Goal: Task Accomplishment & Management: Manage account settings

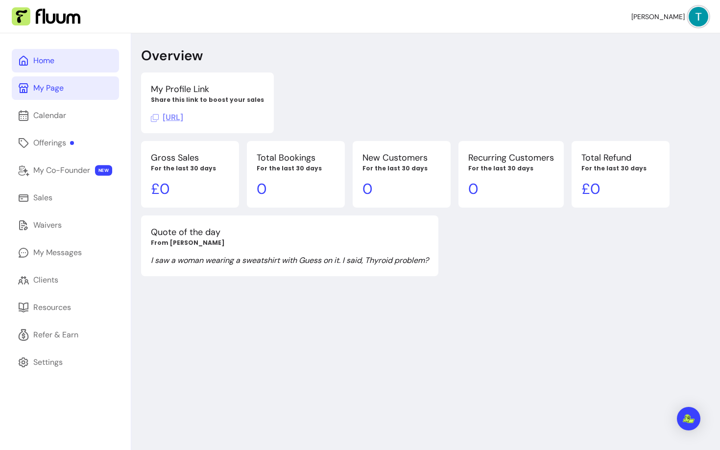
click at [69, 96] on link "My Page" at bounding box center [65, 87] width 107 height 23
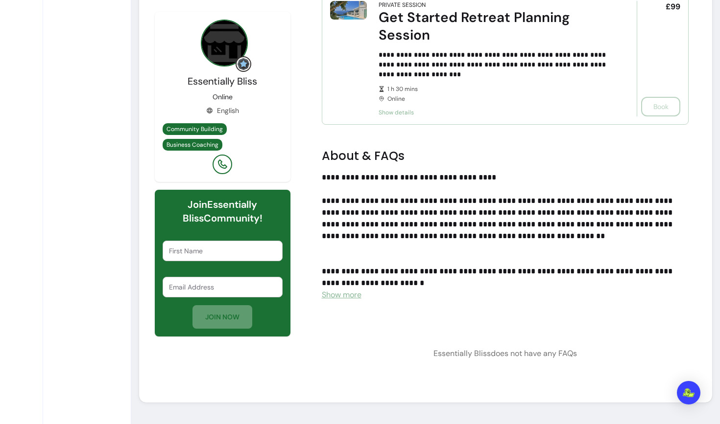
scroll to position [478, 0]
click at [338, 297] on span "Show more" at bounding box center [342, 295] width 40 height 10
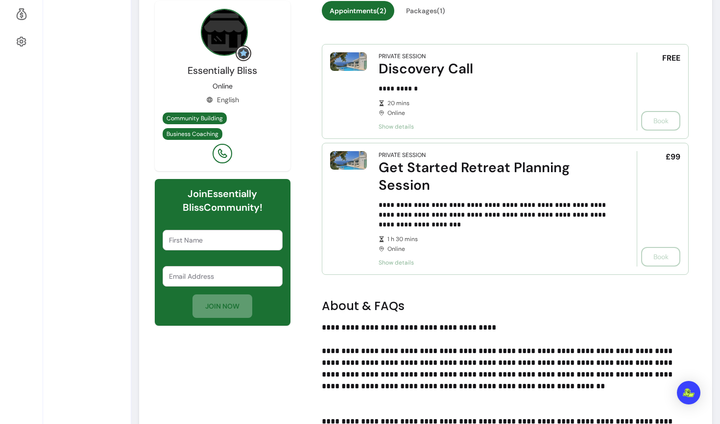
scroll to position [0, 0]
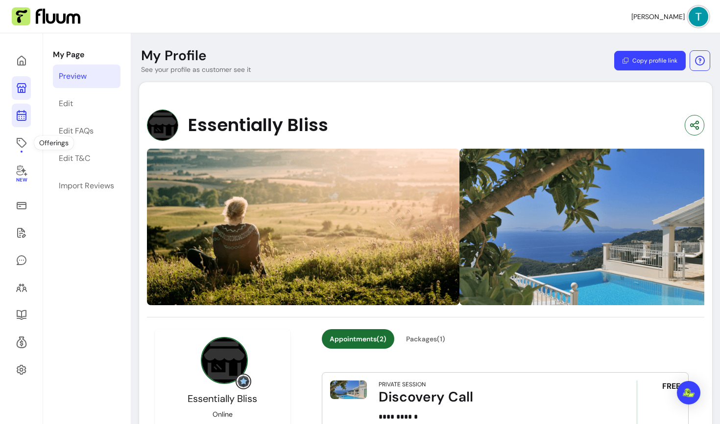
click at [17, 116] on icon at bounding box center [22, 116] width 12 height 12
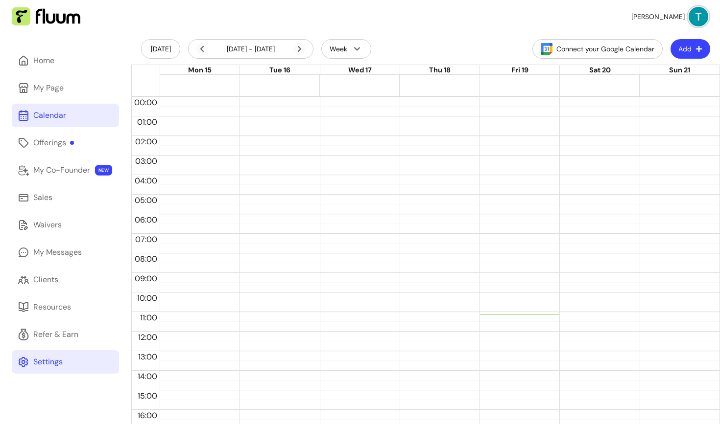
click at [47, 363] on div "Settings" at bounding box center [47, 362] width 29 height 12
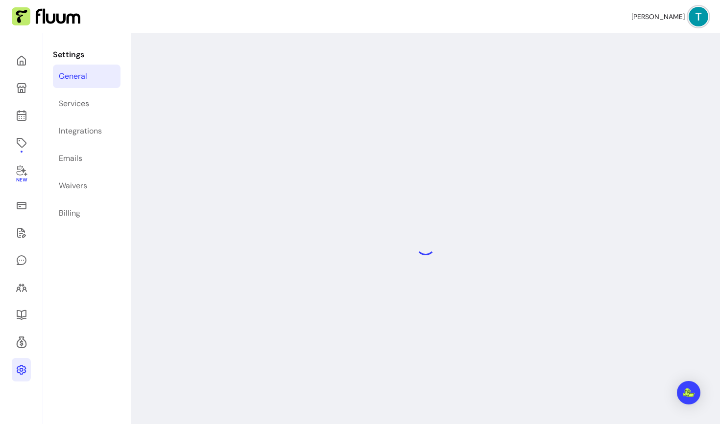
select select "**********"
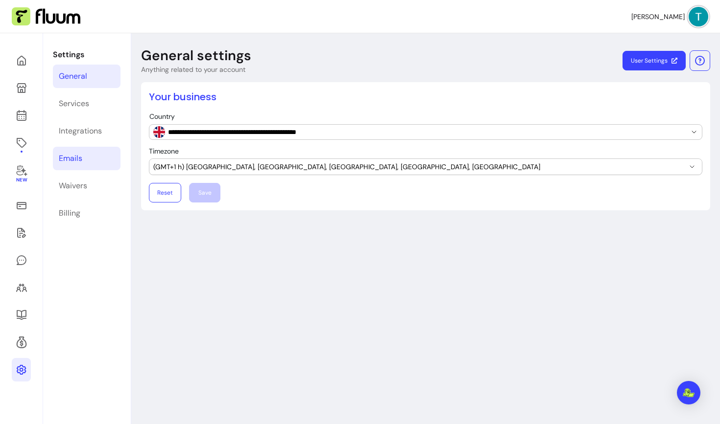
click at [62, 164] on div "Emails" at bounding box center [70, 159] width 23 height 12
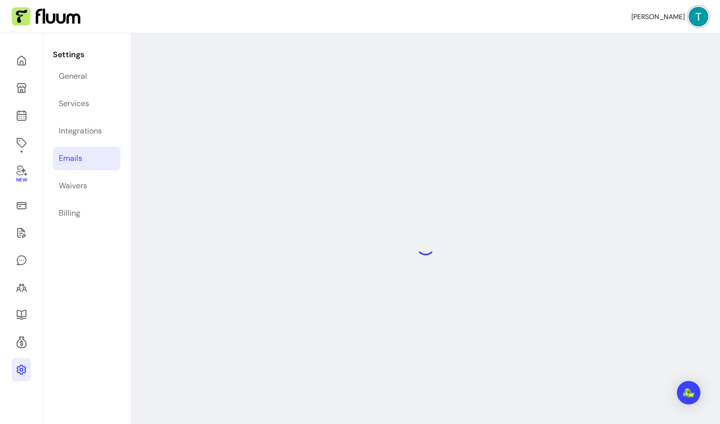
select select "**********"
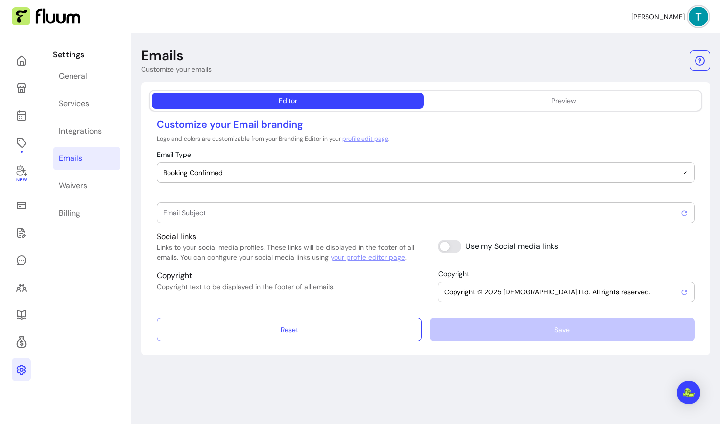
type input "Booking confirmed !"
click at [22, 237] on icon at bounding box center [21, 233] width 9 height 10
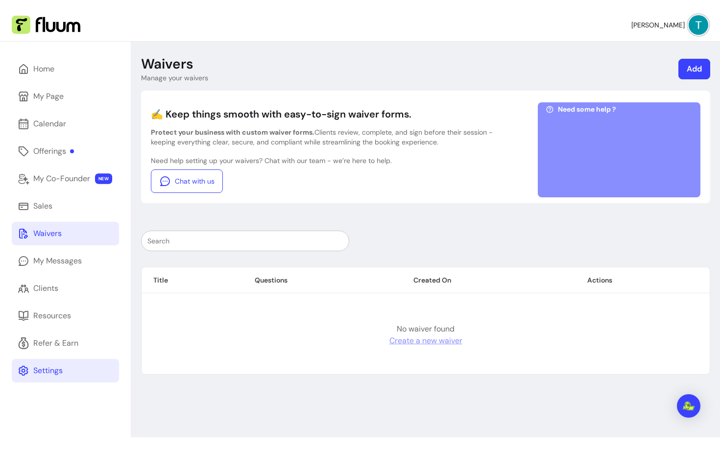
scroll to position [33, 0]
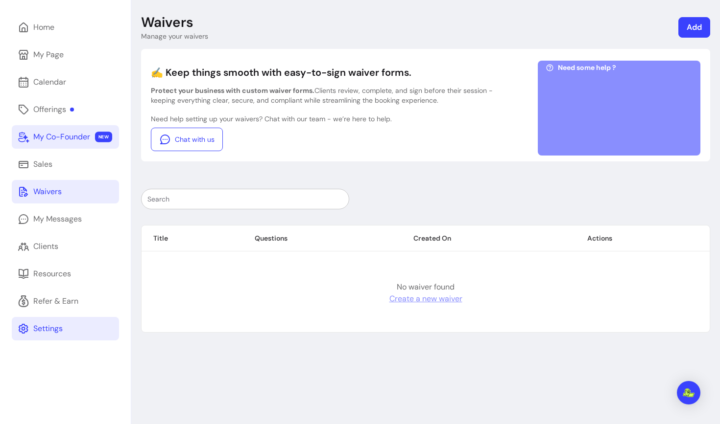
click at [44, 141] on div "My Co-Founder" at bounding box center [61, 137] width 57 height 12
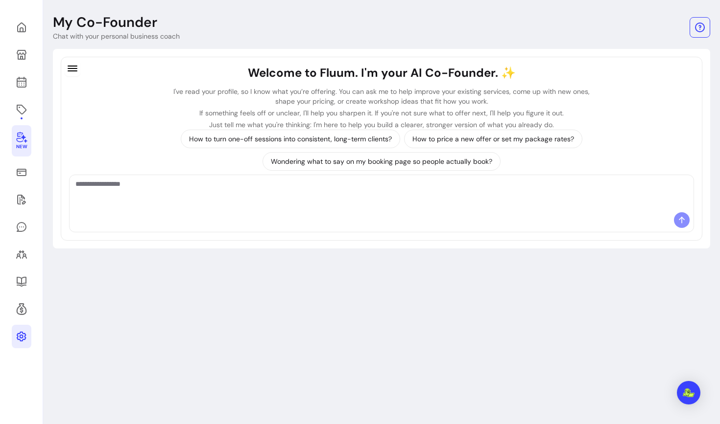
click at [107, 182] on textarea "Ask me anything..." at bounding box center [381, 193] width 612 height 29
click at [138, 188] on textarea "Ask me anything..." at bounding box center [381, 193] width 612 height 29
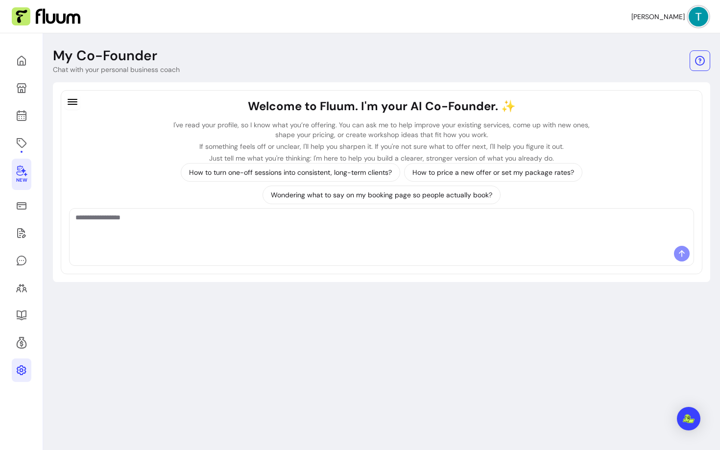
click at [695, 10] on img at bounding box center [698, 17] width 20 height 20
click at [644, 89] on span "Log Out" at bounding box center [663, 91] width 71 height 10
